Goal: Book appointment/travel/reservation

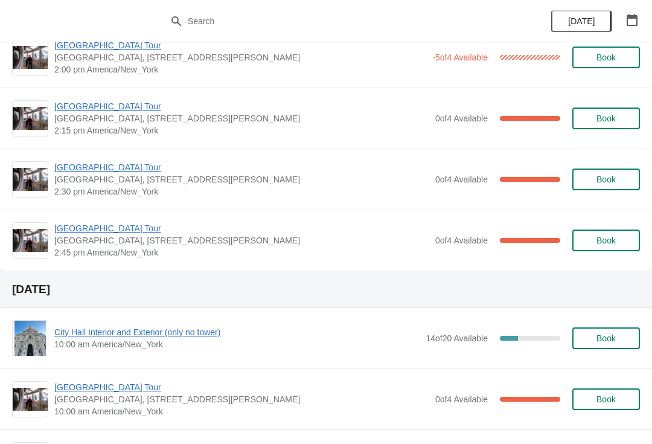
scroll to position [1002, 0]
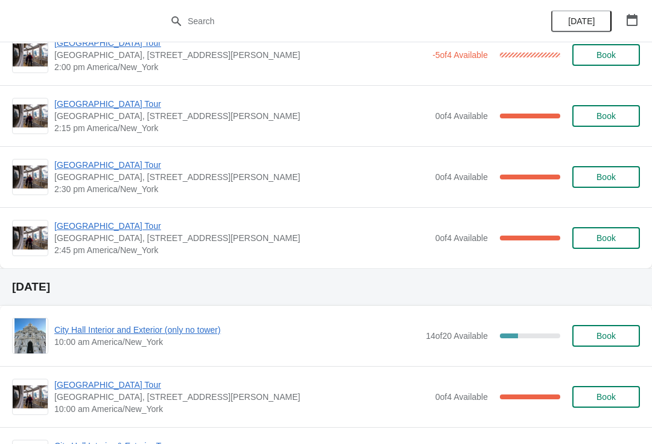
click at [74, 165] on span "[GEOGRAPHIC_DATA] Tour" at bounding box center [241, 165] width 375 height 12
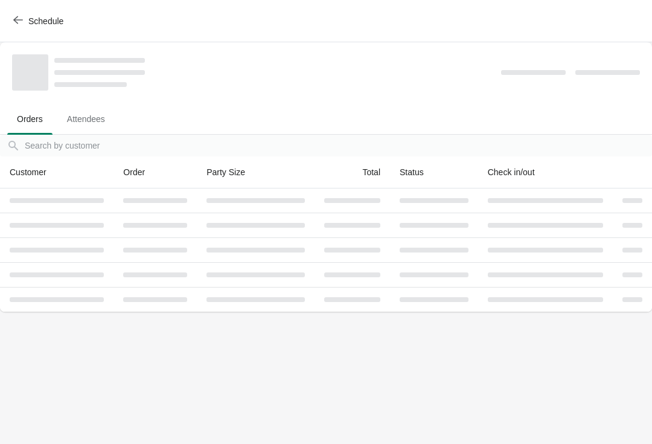
scroll to position [0, 0]
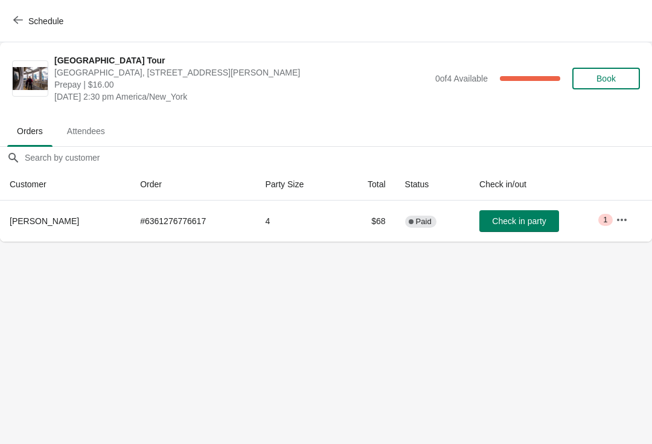
click at [501, 222] on span "Check in party" at bounding box center [519, 221] width 54 height 10
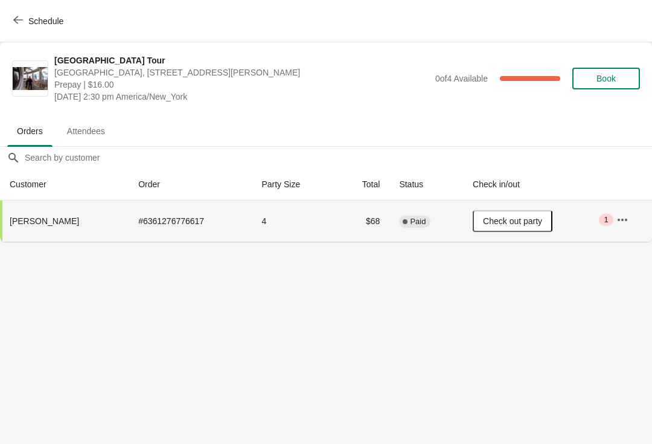
click at [29, 31] on button "Schedule" at bounding box center [39, 21] width 67 height 22
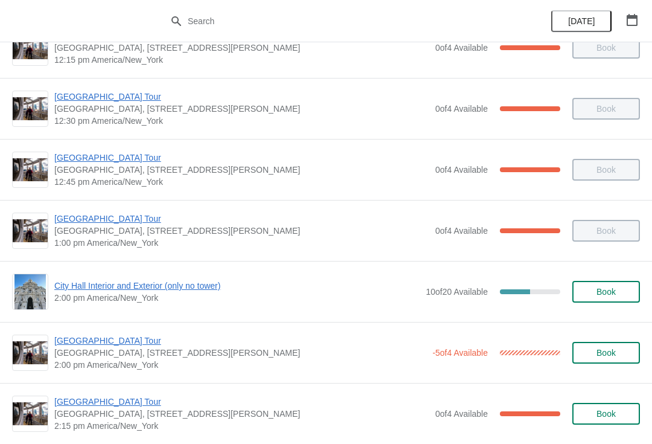
scroll to position [719, 0]
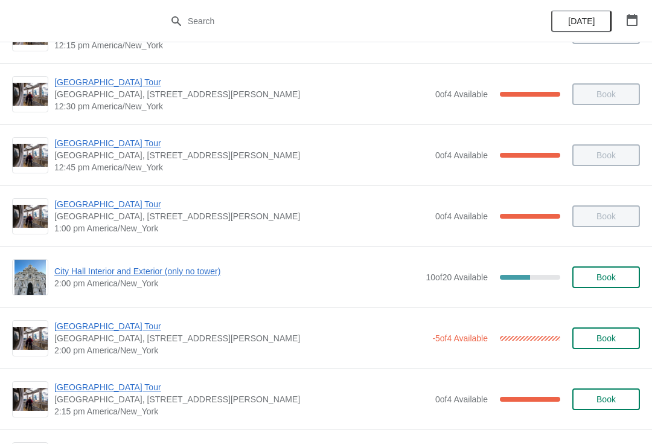
click at [228, 269] on span "City Hall Interior and Exterior (only no tower)" at bounding box center [237, 271] width 366 height 12
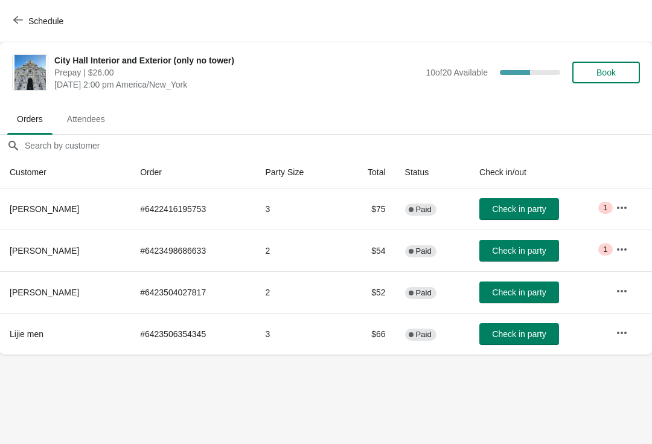
click at [7, 5] on div "Schedule" at bounding box center [326, 21] width 652 height 42
click at [18, 16] on icon "button" at bounding box center [18, 20] width 10 height 10
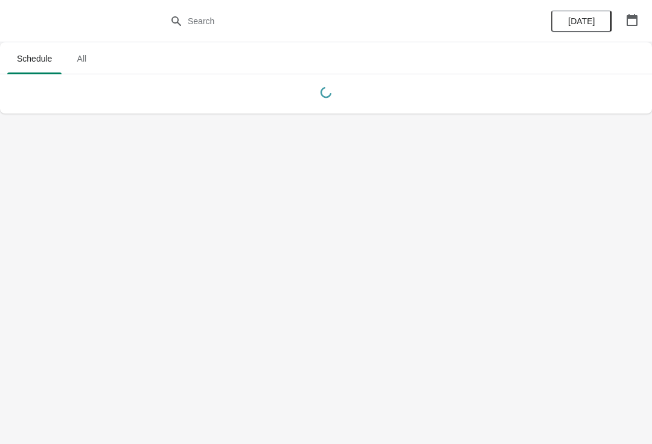
click at [5, 118] on body "Schedule All Schedule All [DATE]" at bounding box center [326, 222] width 652 height 444
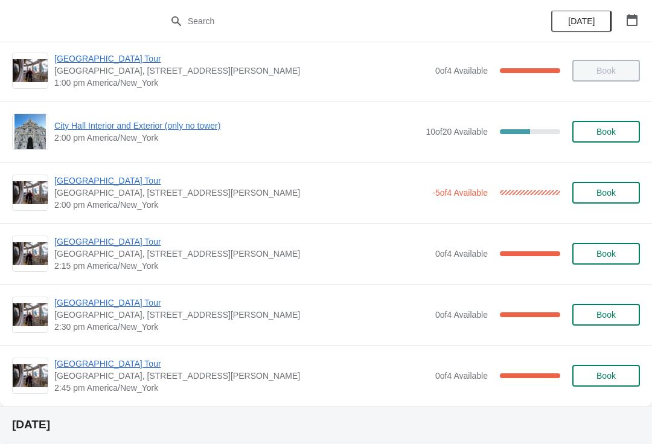
scroll to position [864, 0]
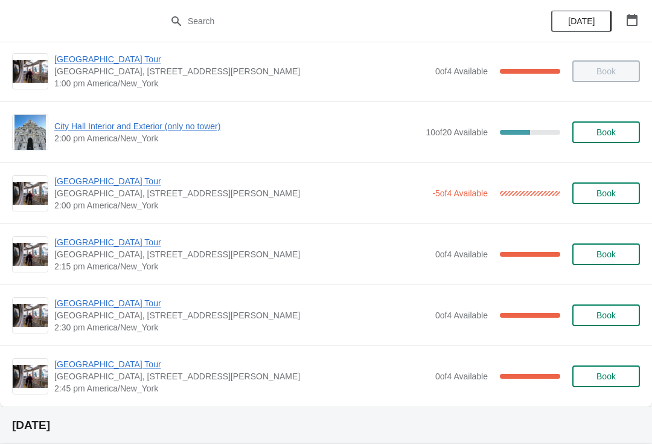
click at [605, 143] on button "Book" at bounding box center [607, 132] width 68 height 22
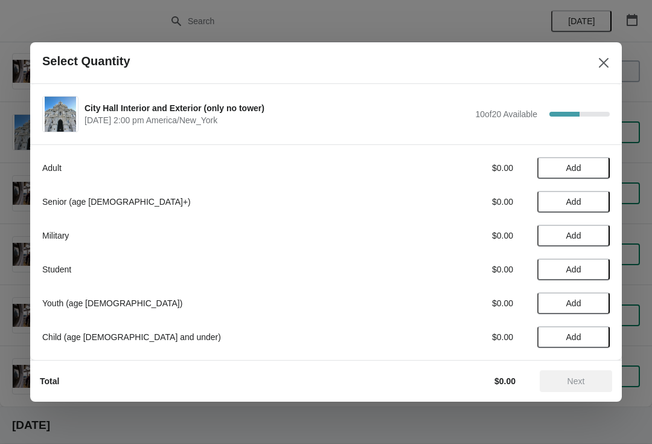
click at [572, 272] on span "Add" at bounding box center [574, 270] width 15 height 10
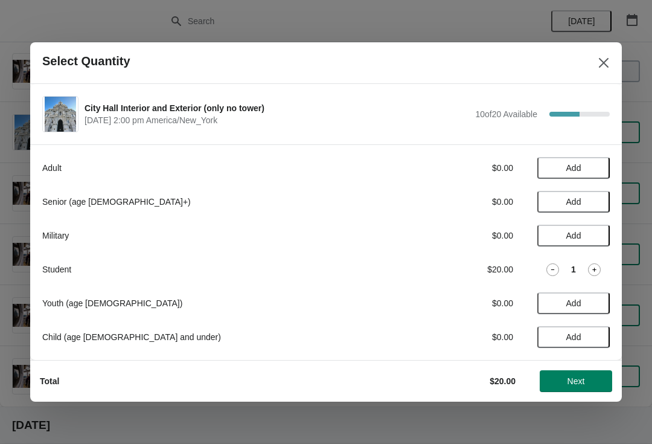
click at [588, 383] on span "Next" at bounding box center [576, 381] width 53 height 10
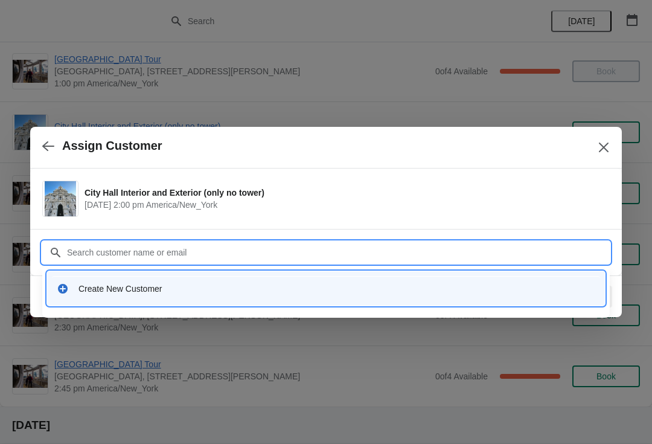
click at [571, 249] on input "Customer" at bounding box center [338, 253] width 544 height 22
click at [65, 288] on icon at bounding box center [63, 289] width 10 height 10
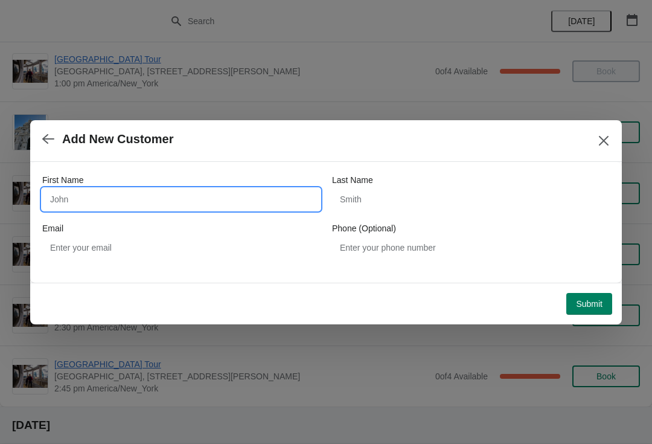
click at [135, 192] on input "First Name" at bounding box center [181, 199] width 278 height 22
type input "Kunal"
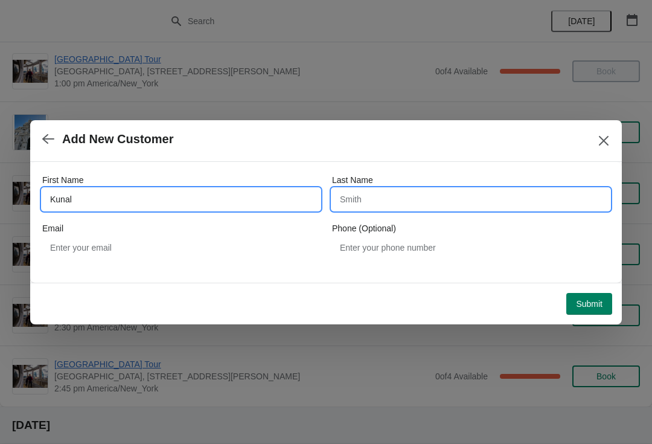
click at [406, 196] on input "Last Name" at bounding box center [471, 199] width 278 height 22
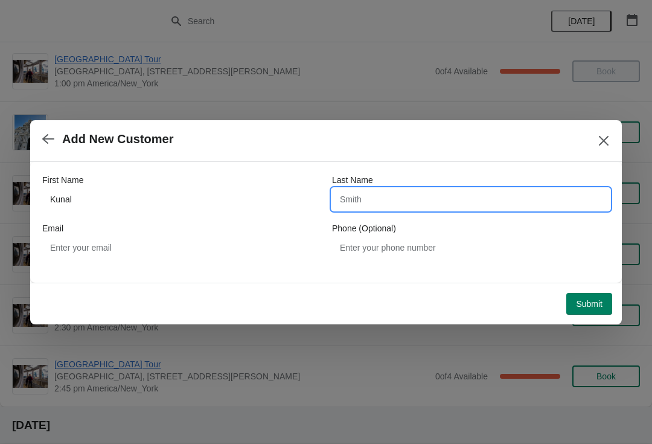
type input "s"
type input "s [PERSON_NAME]"
click at [591, 300] on span "Submit" at bounding box center [589, 304] width 27 height 10
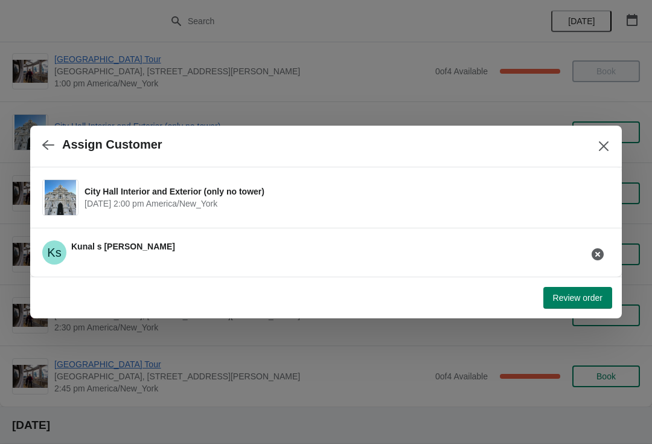
click at [597, 300] on span "Review order" at bounding box center [578, 298] width 50 height 10
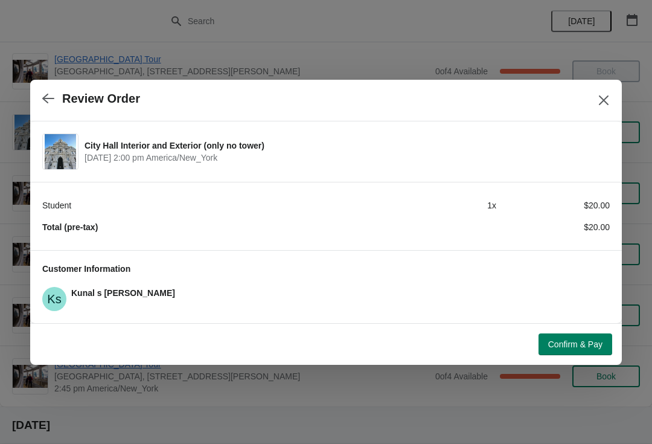
click at [593, 353] on button "Confirm & Pay" at bounding box center [576, 344] width 74 height 22
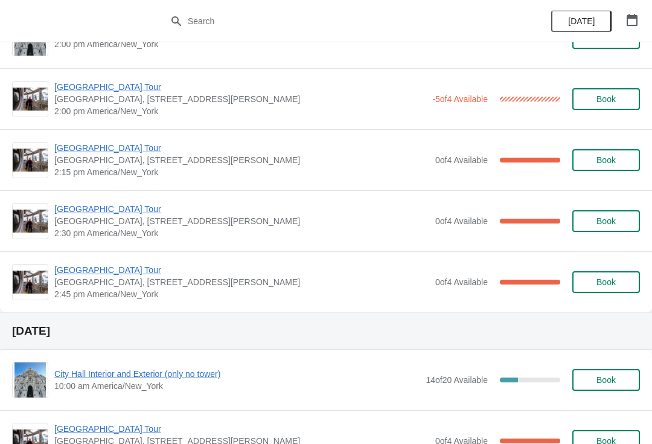
scroll to position [948, 0]
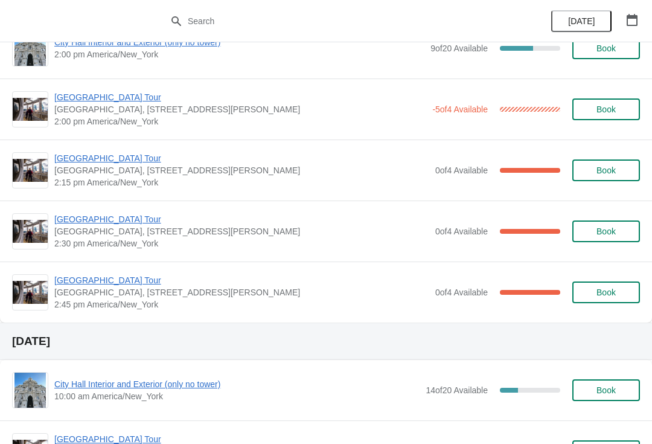
click at [57, 101] on span "[GEOGRAPHIC_DATA] Tour" at bounding box center [240, 97] width 372 height 12
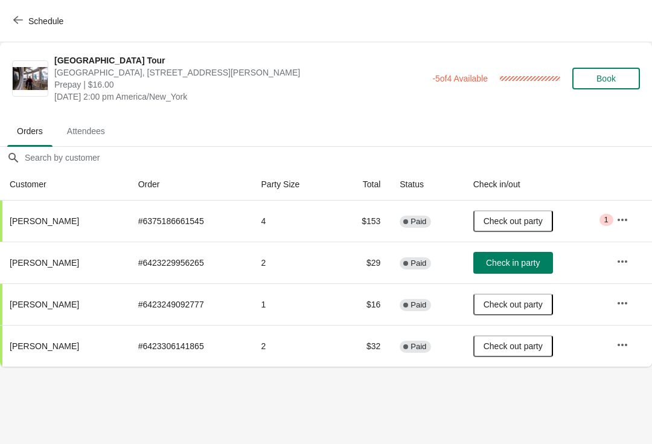
click at [534, 259] on span "Check in party" at bounding box center [513, 263] width 54 height 10
click at [23, 31] on button "Schedule" at bounding box center [39, 21] width 67 height 22
